Goal: Task Accomplishment & Management: Manage account settings

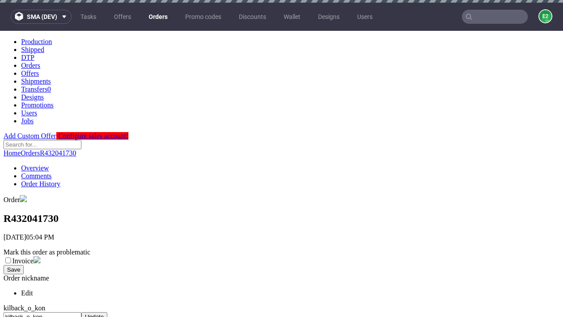
scroll to position [359, 0]
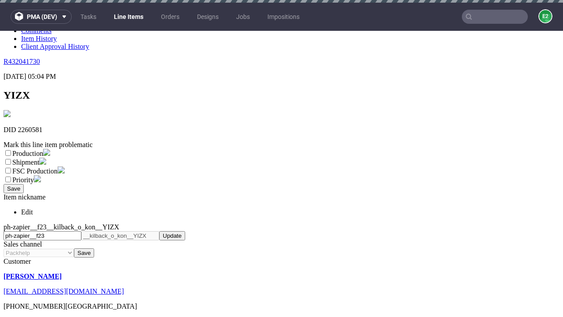
scroll to position [3, 0]
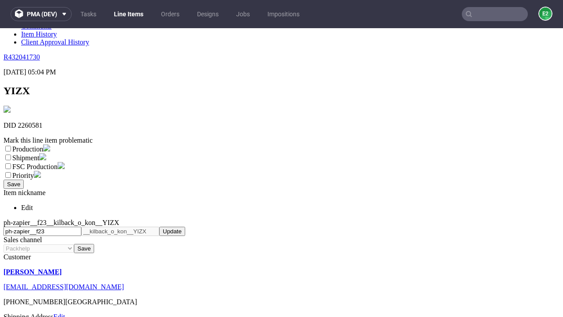
select select "dtp_ca_needed"
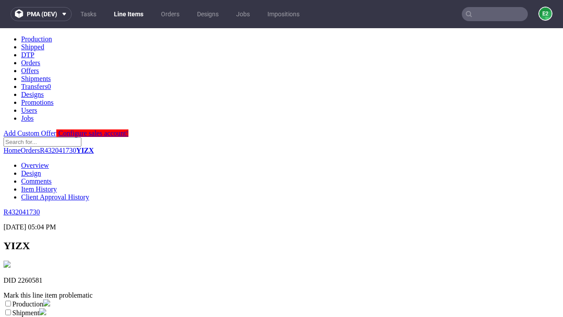
scroll to position [0, 0]
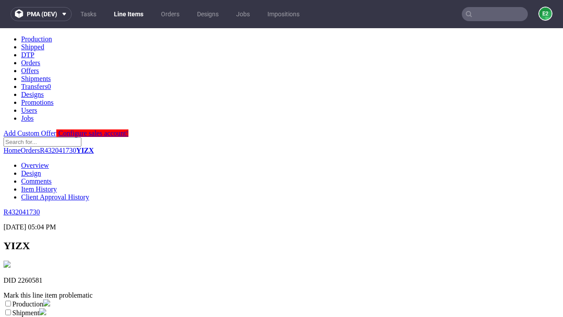
checkbox input "true"
